Goal: Check status: Check status

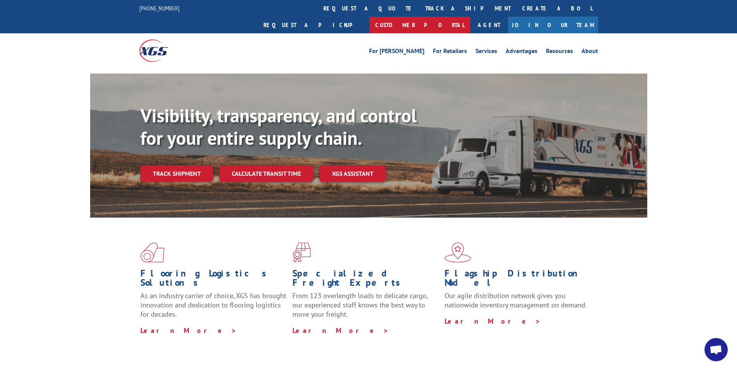
click at [470, 17] on link "Customer Portal" at bounding box center [420, 25] width 101 height 17
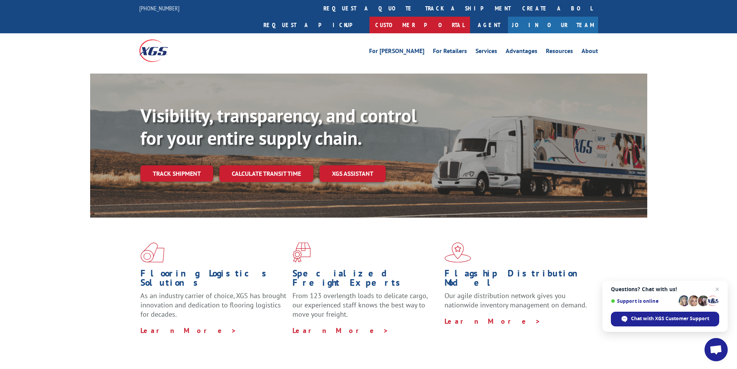
click at [470, 17] on link "Customer Portal" at bounding box center [420, 25] width 101 height 17
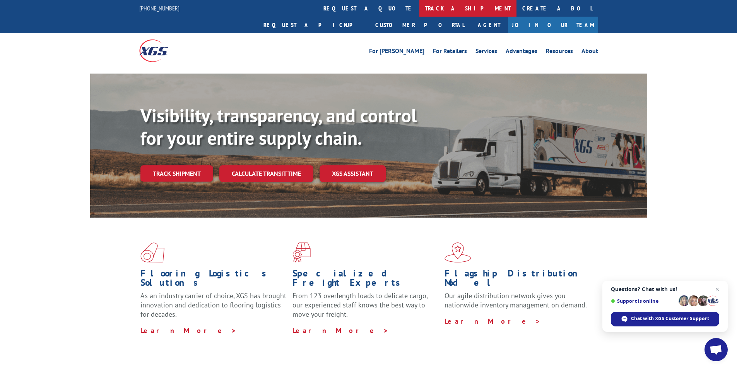
click at [420, 4] on link "track a shipment" at bounding box center [468, 8] width 97 height 17
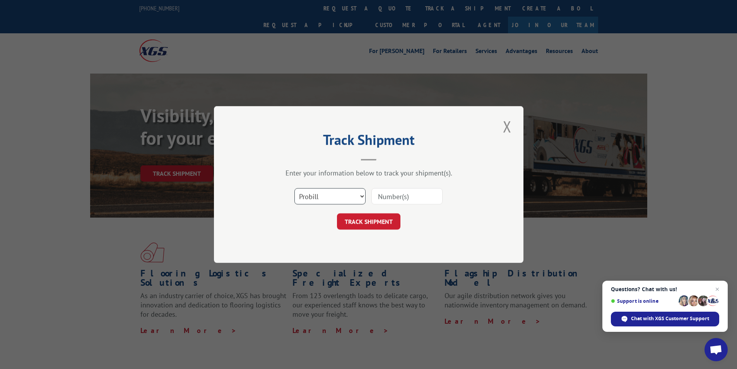
click at [362, 193] on select "Select category... Probill BOL PO" at bounding box center [330, 196] width 71 height 16
select select "bol"
click at [295, 188] on select "Select category... Probill BOL PO" at bounding box center [330, 196] width 71 height 16
click at [383, 196] on input at bounding box center [407, 196] width 71 height 16
paste input "15169857"
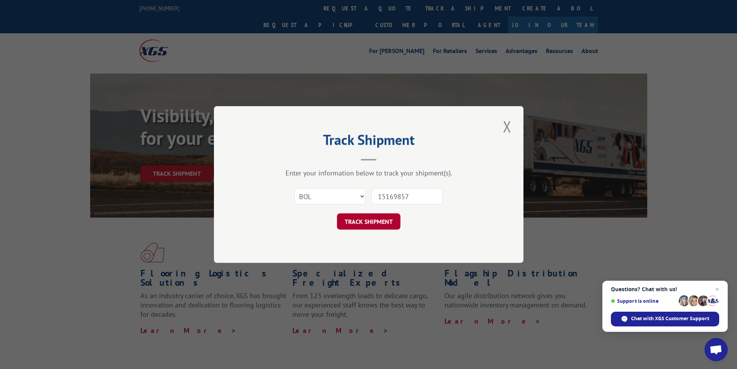
type input "15169857"
click at [368, 222] on button "TRACK SHIPMENT" at bounding box center [368, 221] width 63 height 16
click at [358, 223] on button "TRACK SHIPMENT" at bounding box center [368, 221] width 63 height 16
click at [416, 191] on input "15169857" at bounding box center [407, 196] width 71 height 16
drag, startPoint x: 416, startPoint y: 197, endPoint x: 362, endPoint y: 195, distance: 53.8
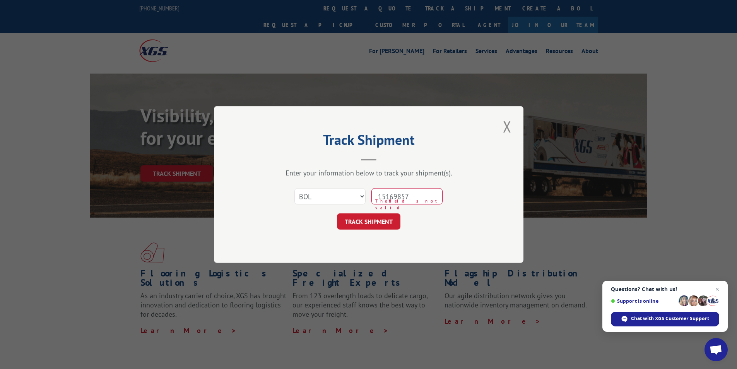
click at [363, 195] on div "Select category... Probill BOL PO 15169857 The field is not valid" at bounding box center [369, 196] width 232 height 26
click at [507, 126] on button "Close modal" at bounding box center [507, 126] width 13 height 21
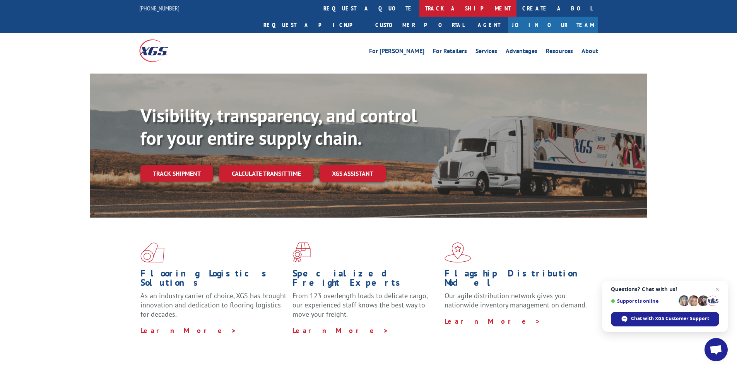
click at [420, 10] on link "track a shipment" at bounding box center [468, 8] width 97 height 17
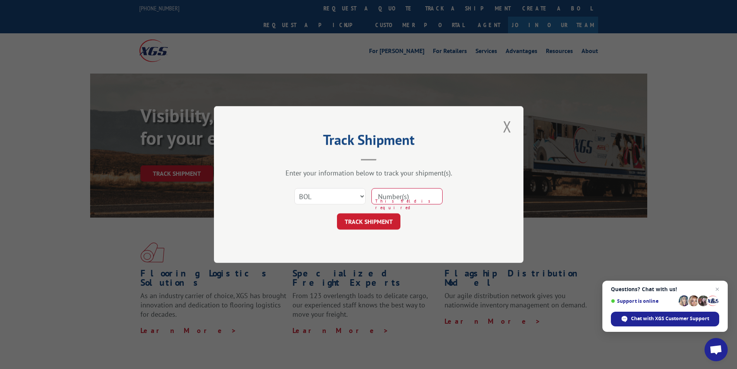
click at [416, 194] on input at bounding box center [407, 196] width 71 height 16
type input "15169857"
click at [413, 197] on input "15169857" at bounding box center [407, 196] width 71 height 16
click at [373, 225] on button "TRACK SHIPMENT" at bounding box center [368, 221] width 63 height 16
click at [354, 218] on button "TRACK SHIPMENT" at bounding box center [368, 221] width 63 height 16
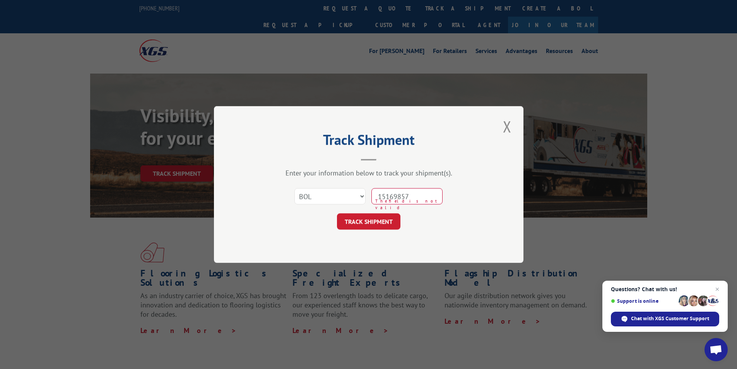
drag, startPoint x: 423, startPoint y: 195, endPoint x: 351, endPoint y: 190, distance: 72.6
click at [351, 190] on div "Select category... Probill BOL PO 15169857 The field is not valid" at bounding box center [369, 196] width 232 height 26
click at [321, 193] on select "Select category... Probill BOL PO" at bounding box center [330, 196] width 71 height 16
select select "po"
click at [295, 188] on select "Select category... Probill BOL PO" at bounding box center [330, 196] width 71 height 16
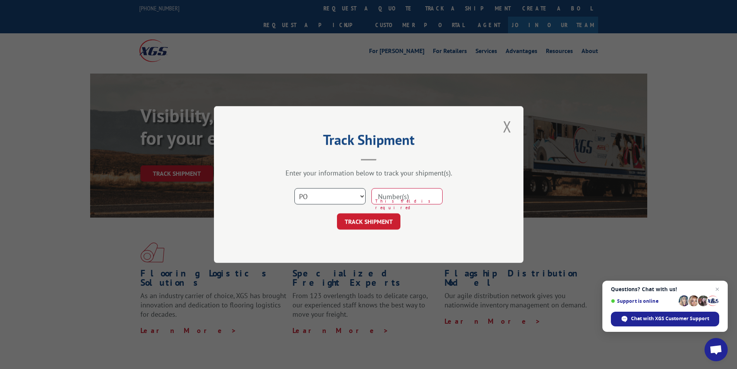
click at [361, 195] on select "Select category... Probill BOL PO" at bounding box center [330, 196] width 71 height 16
click at [295, 188] on select "Select category... Probill BOL PO" at bounding box center [330, 196] width 71 height 16
click at [406, 202] on input at bounding box center [407, 196] width 71 height 16
type input "cg515611"
click at [369, 219] on button "TRACK SHIPMENT" at bounding box center [368, 221] width 63 height 16
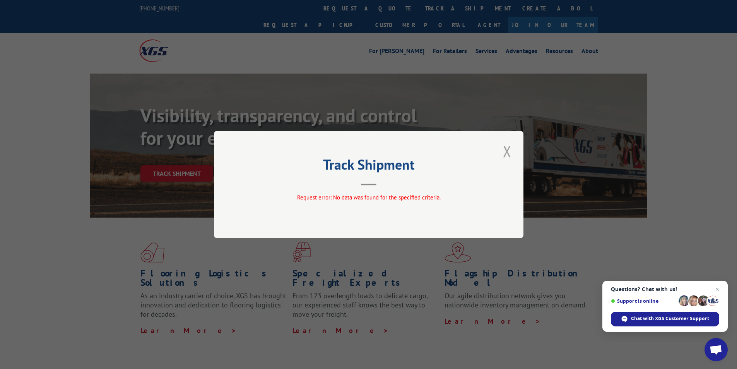
click at [509, 151] on button "Close modal" at bounding box center [507, 151] width 13 height 21
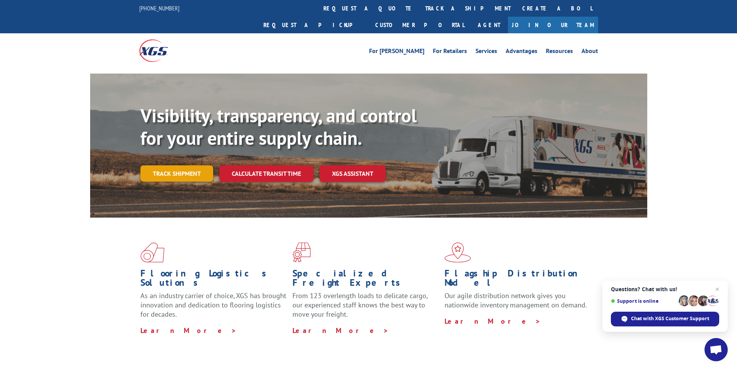
click at [173, 165] on link "Track shipment" at bounding box center [177, 173] width 73 height 16
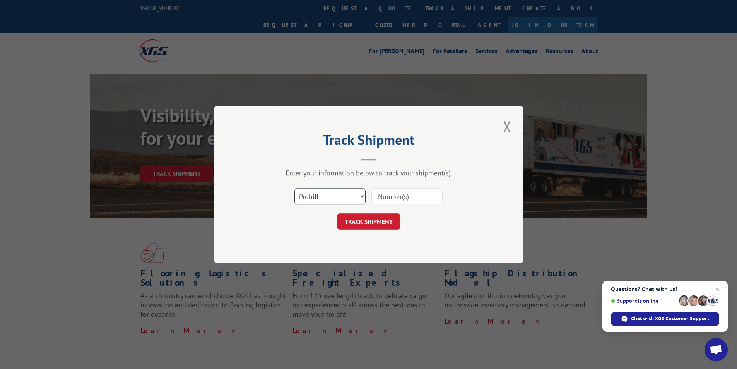
click at [362, 194] on select "Select category... Probill BOL PO" at bounding box center [330, 196] width 71 height 16
select select "po"
click at [295, 188] on select "Select category... Probill BOL PO" at bounding box center [330, 196] width 71 height 16
click at [410, 190] on input at bounding box center [407, 196] width 71 height 16
click at [415, 197] on input at bounding box center [407, 196] width 71 height 16
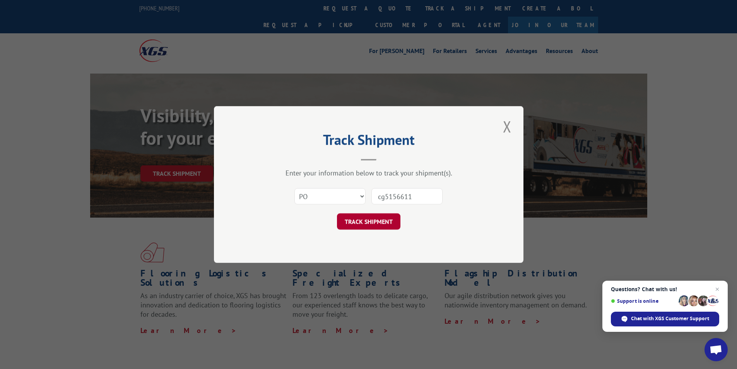
type input "cg5156611"
click at [362, 219] on button "TRACK SHIPMENT" at bounding box center [368, 221] width 63 height 16
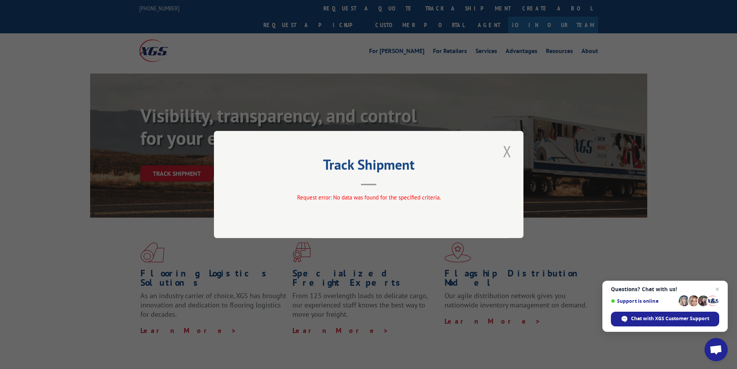
click at [508, 145] on button "Close modal" at bounding box center [507, 151] width 13 height 21
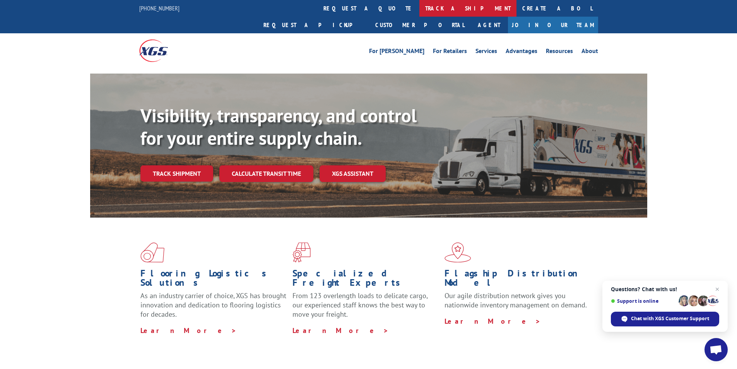
click at [420, 8] on link "track a shipment" at bounding box center [468, 8] width 97 height 17
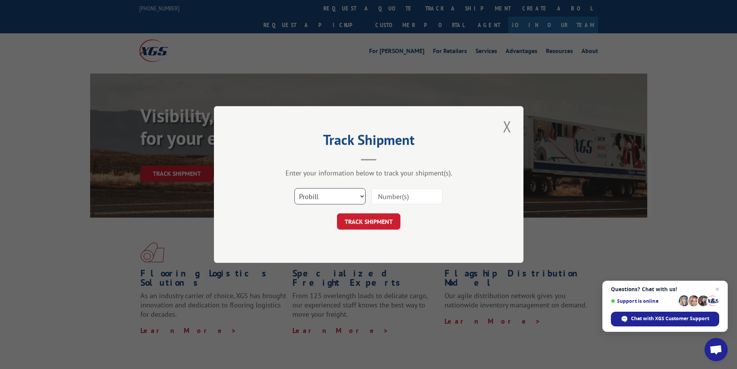
click at [365, 193] on select "Select category... Probill BOL PO" at bounding box center [330, 196] width 71 height 16
select select "bol"
click at [295, 188] on select "Select category... Probill BOL PO" at bounding box center [330, 196] width 71 height 16
click at [416, 197] on input at bounding box center [407, 196] width 71 height 16
type input "15169857"
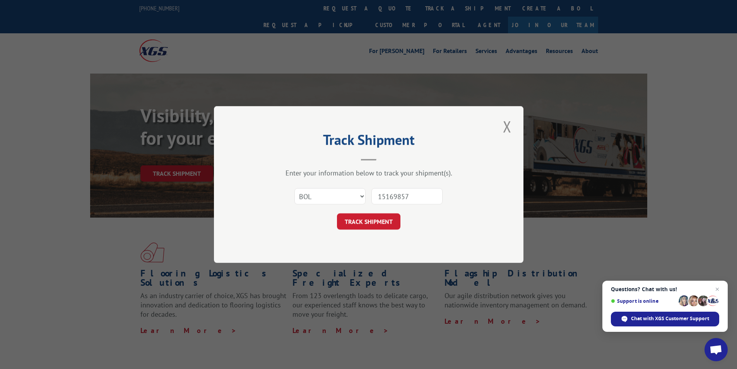
click at [370, 221] on button "TRACK SHIPMENT" at bounding box center [368, 221] width 63 height 16
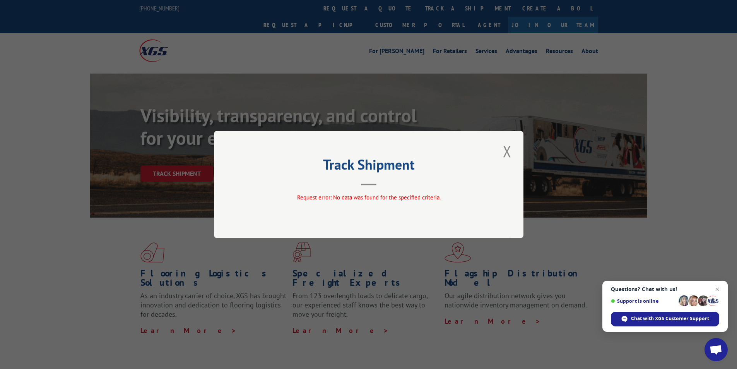
click at [509, 149] on button "Close modal" at bounding box center [507, 151] width 13 height 21
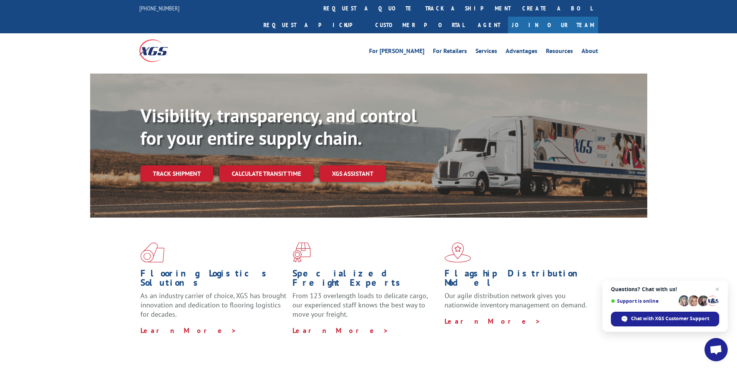
click at [361, 223] on div "Flooring Logistics Solutions As an industry carrier of choice, XGS has brought …" at bounding box center [368, 289] width 557 height 142
